Goal: Information Seeking & Learning: Learn about a topic

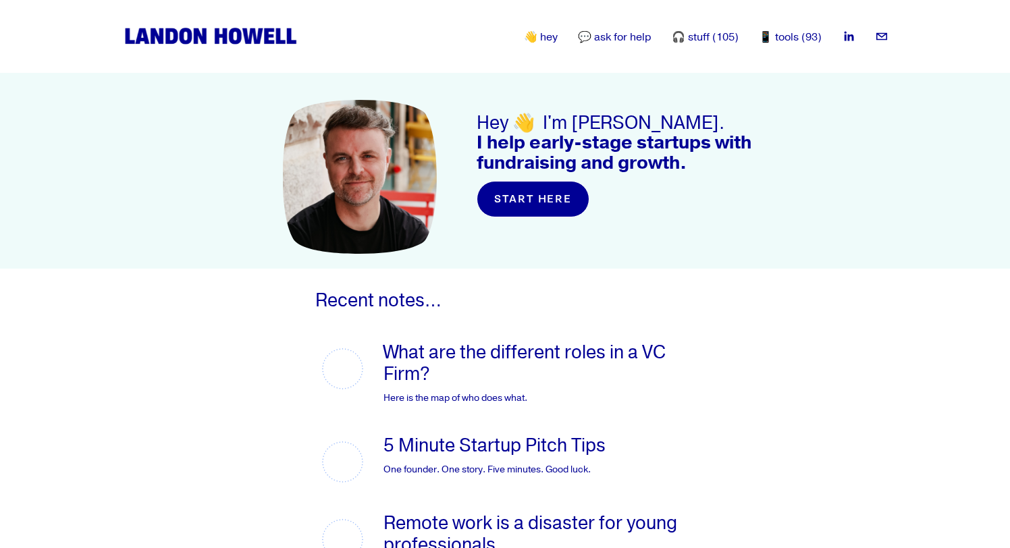
click at [560, 47] on div "👋 hey 💬 ask for help 🎧 stuff (105) 📱 tools (93)" at bounding box center [472, 36] width 700 height 22
click at [558, 38] on link "👋 hey" at bounding box center [541, 37] width 34 height 16
click at [487, 360] on link "What are the different roles in a VC Firm?" at bounding box center [524, 363] width 282 height 45
